Goal: Transaction & Acquisition: Book appointment/travel/reservation

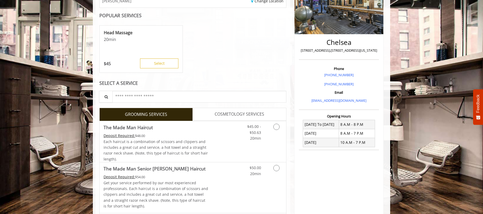
scroll to position [97, 0]
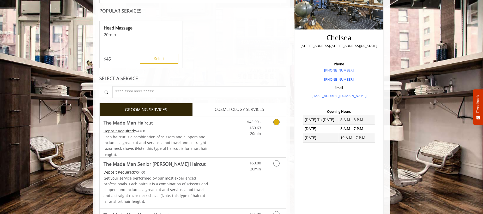
click at [216, 137] on link "Discounted Price" at bounding box center [223, 136] width 31 height 41
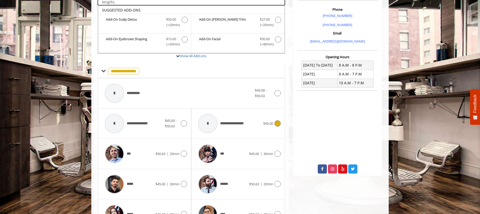
scroll to position [157, 0]
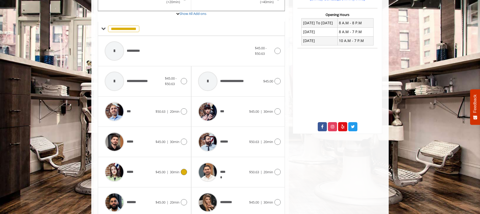
click at [158, 170] on span "$45.00" at bounding box center [160, 171] width 10 height 5
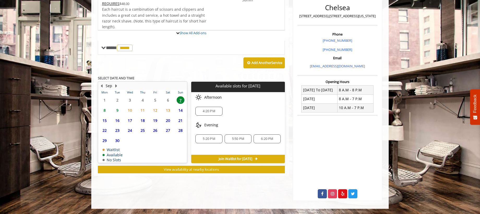
scroll to position [149, 0]
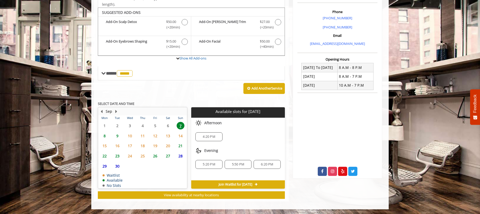
click at [106, 135] on span "8" at bounding box center [105, 136] width 8 height 8
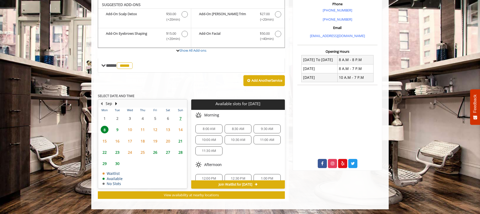
scroll to position [157, 0]
click at [261, 130] on span "9:30 AM" at bounding box center [267, 129] width 12 height 4
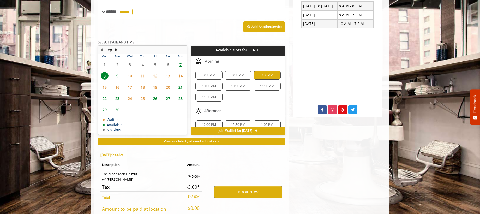
scroll to position [252, 0]
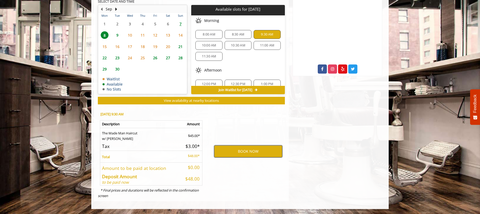
click at [244, 153] on button "BOOK NOW" at bounding box center [248, 151] width 68 height 12
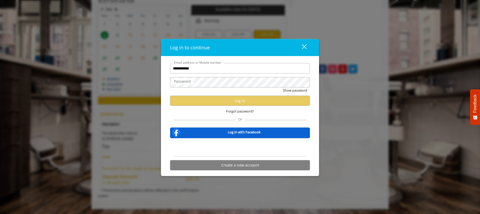
type input "**********"
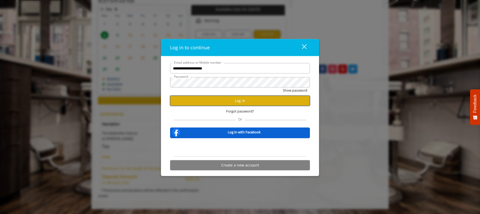
click at [224, 96] on button "Log in" at bounding box center [240, 100] width 140 height 10
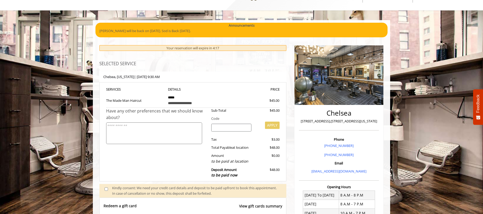
scroll to position [17, 0]
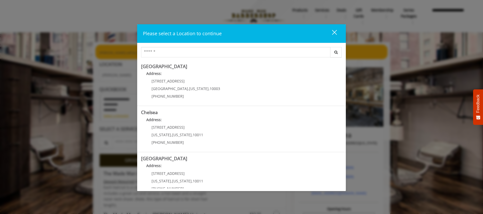
click at [335, 29] on button "close" at bounding box center [331, 33] width 18 height 11
